Goal: Find specific page/section: Find specific page/section

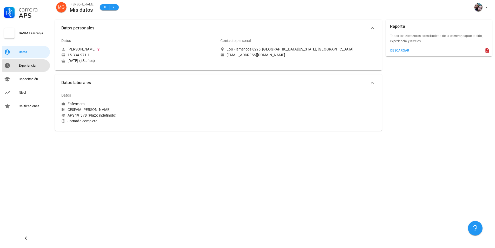
click at [28, 63] on div "Experiencia" at bounding box center [33, 65] width 29 height 8
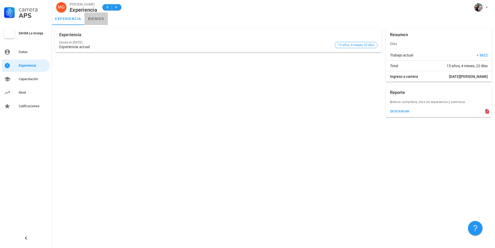
click at [105, 19] on link "bienios" at bounding box center [95, 18] width 23 height 12
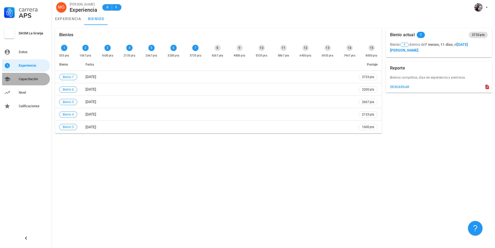
click at [36, 77] on div "Capacitación" at bounding box center [33, 79] width 29 height 4
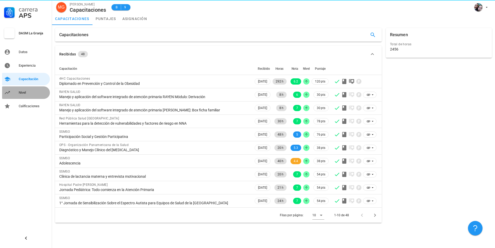
click at [23, 95] on div "Nivel" at bounding box center [33, 92] width 29 height 8
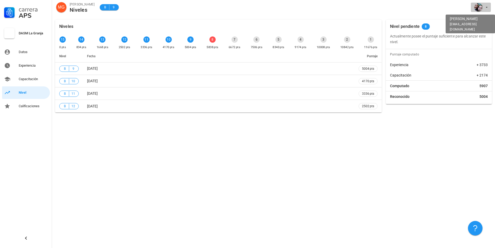
click at [483, 6] on span "button" at bounding box center [481, 7] width 16 height 8
click at [480, 23] on div "Salir" at bounding box center [484, 20] width 8 height 10
